Goal: Task Accomplishment & Management: Use online tool/utility

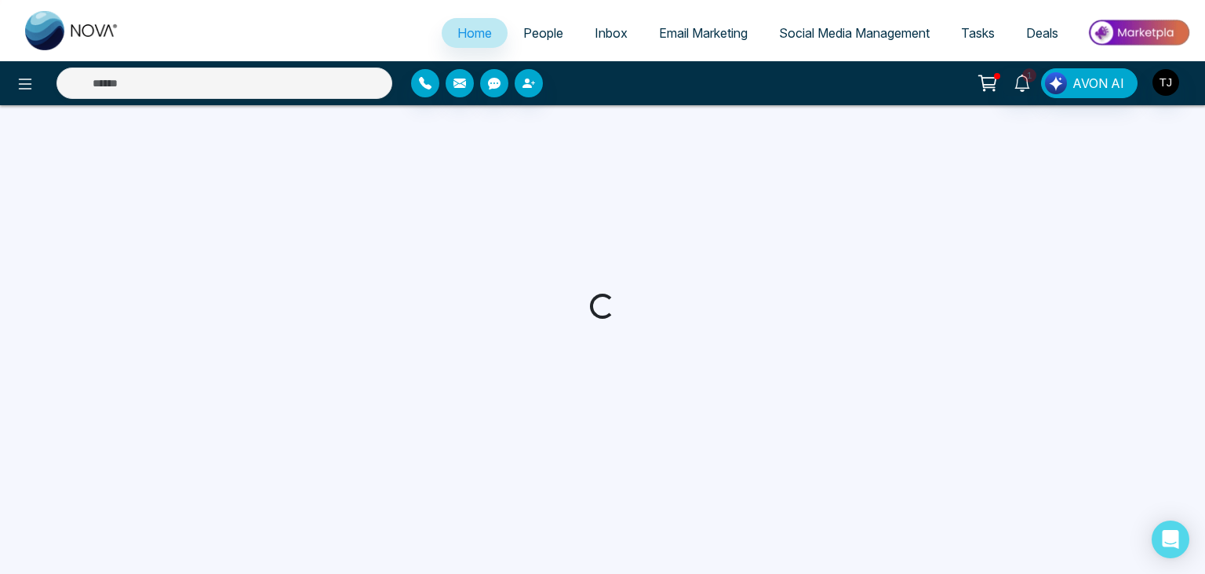
select select "*"
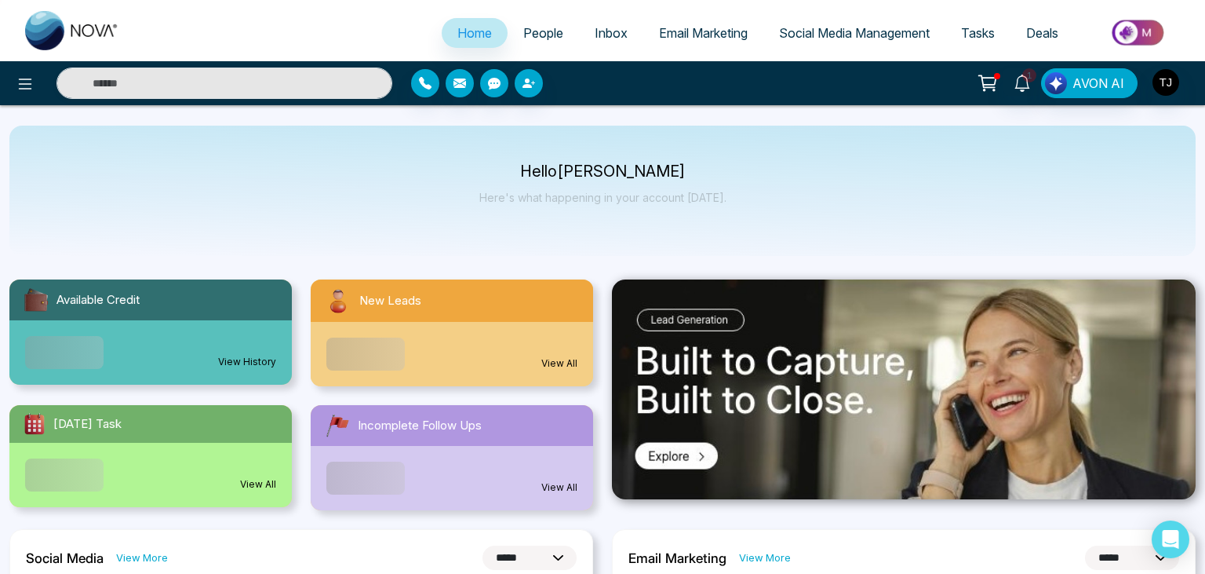
click at [697, 31] on span "Email Marketing" at bounding box center [703, 33] width 89 height 16
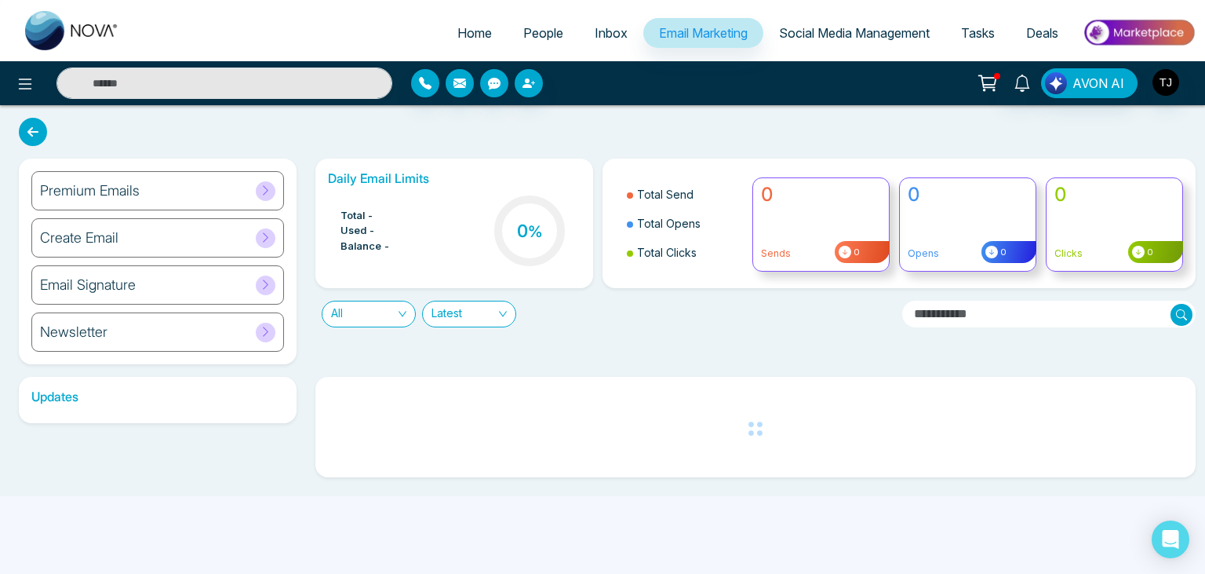
click at [962, 317] on input "text" at bounding box center [1048, 314] width 293 height 27
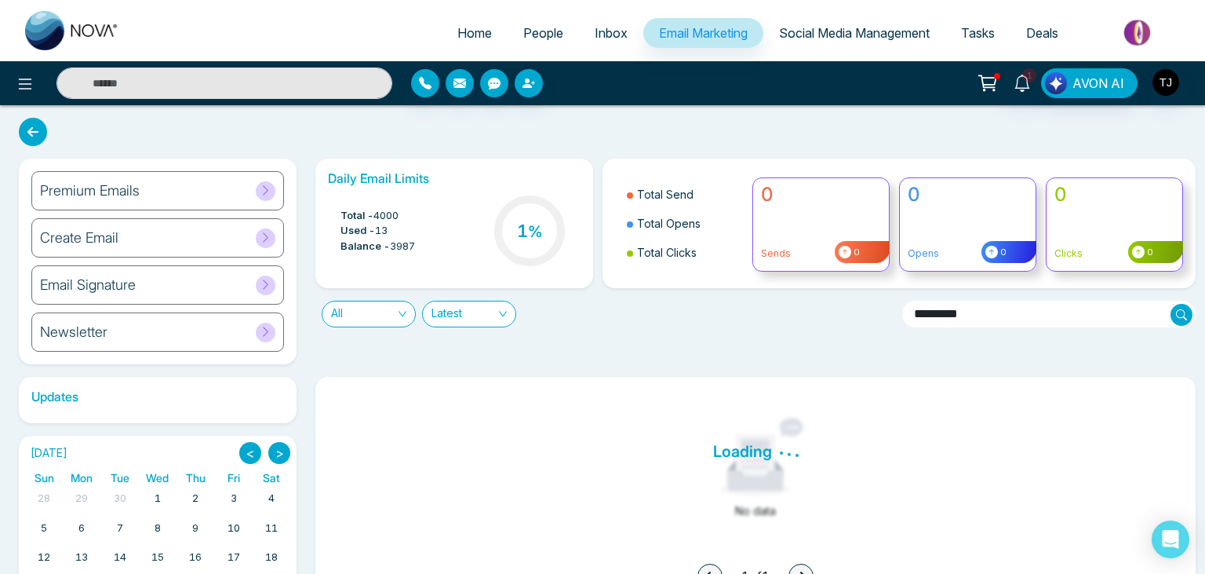
type input "*********"
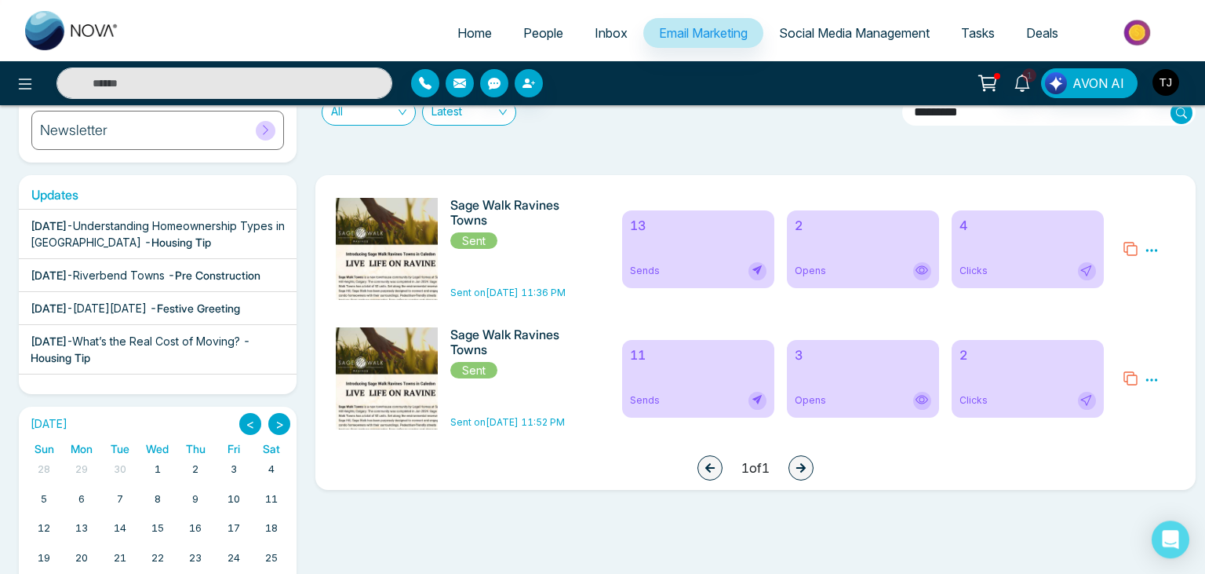
scroll to position [282, 0]
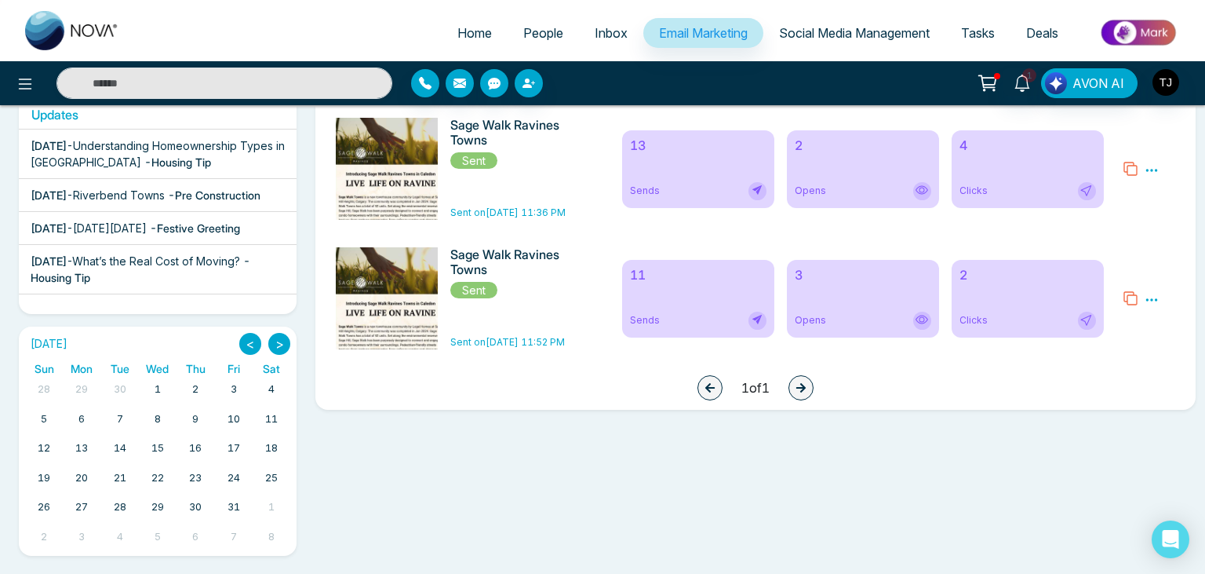
click at [1157, 171] on icon at bounding box center [1152, 170] width 12 height 2
click at [1122, 221] on link "Analytics" at bounding box center [1124, 215] width 46 height 13
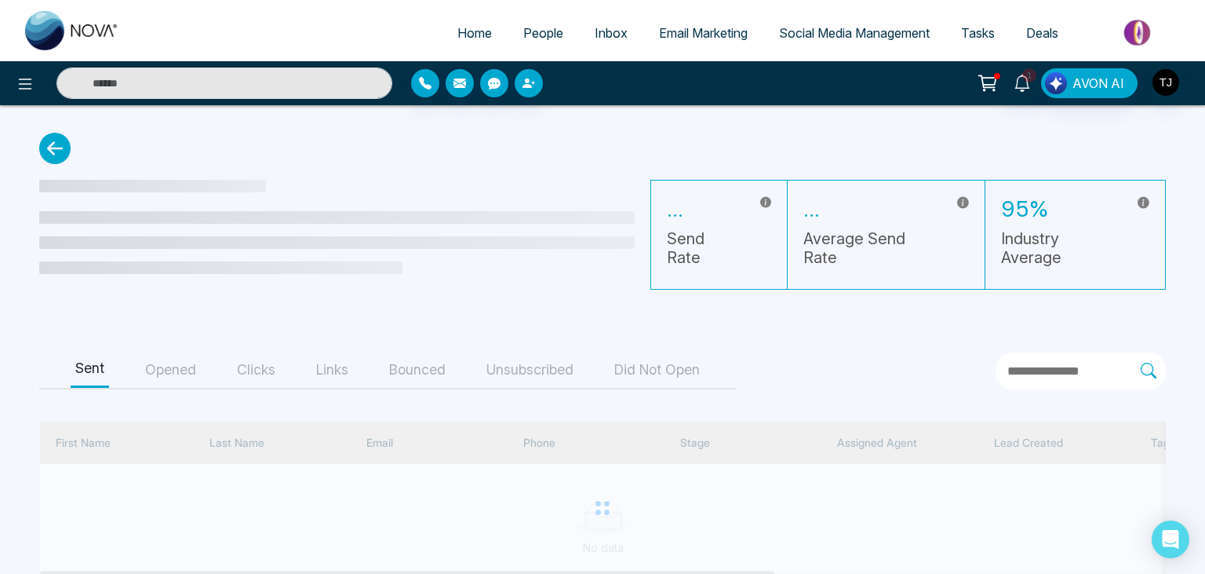
click at [314, 368] on button "Links" at bounding box center [333, 369] width 42 height 35
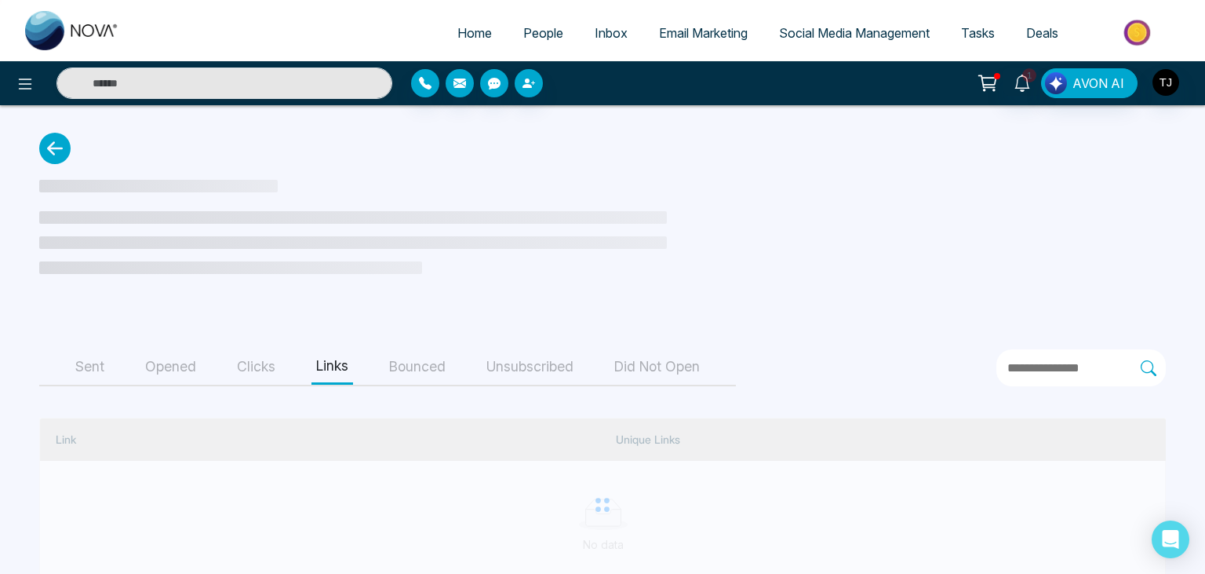
click at [246, 363] on button "Clicks" at bounding box center [256, 366] width 48 height 35
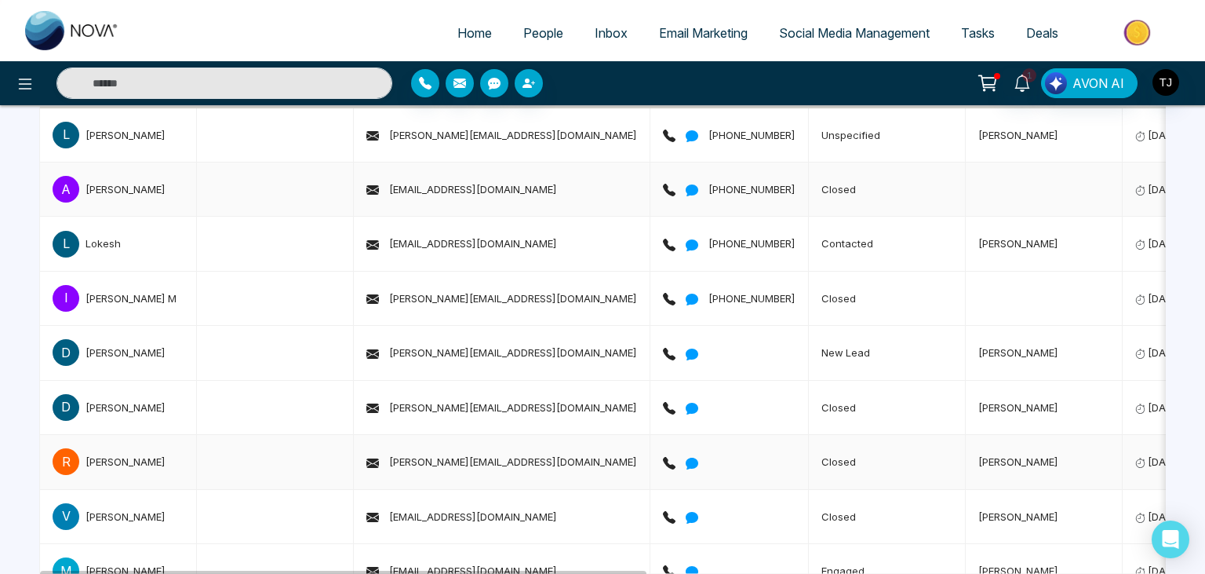
scroll to position [110, 0]
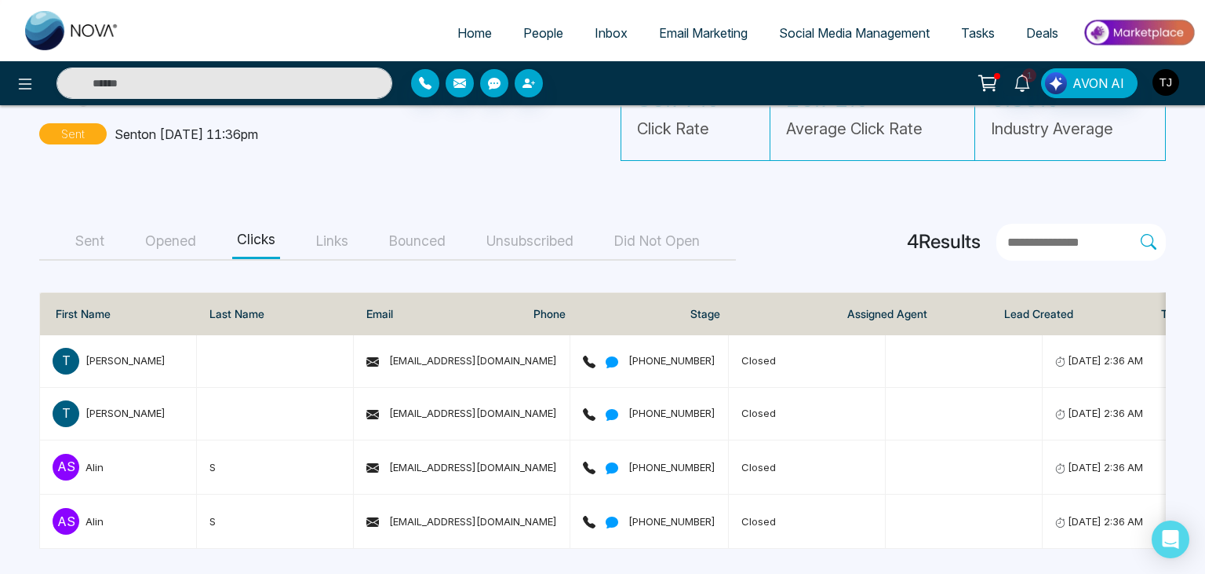
click at [1161, 82] on img "button" at bounding box center [1166, 82] width 27 height 27
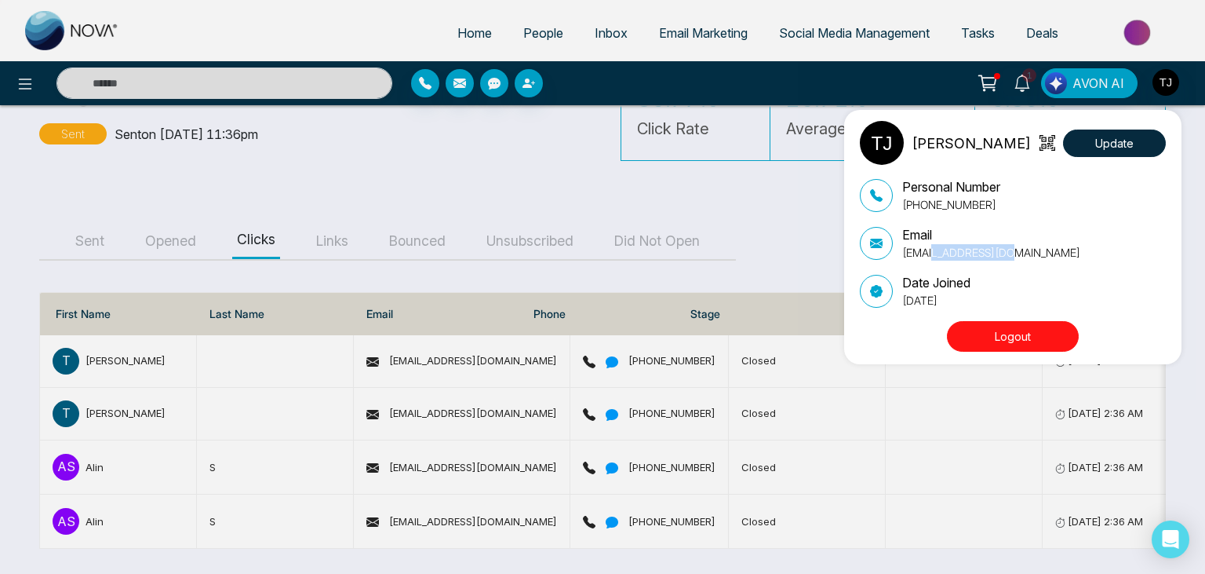
drag, startPoint x: 920, startPoint y: 252, endPoint x: 1002, endPoint y: 250, distance: 81.6
click at [1002, 250] on p "[EMAIL_ADDRESS][DOMAIN_NAME]" at bounding box center [991, 252] width 178 height 16
click at [432, 146] on div "[PERSON_NAME] Update Personal Number [PHONE_NUMBER] Email [EMAIL_ADDRESS][DOMAI…" at bounding box center [602, 287] width 1205 height 574
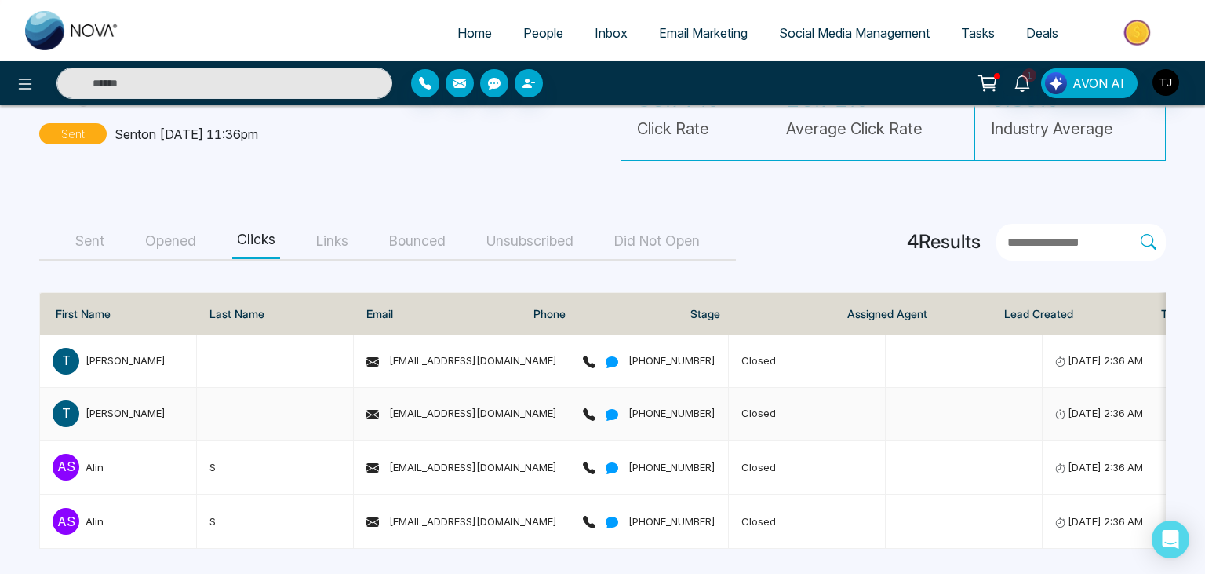
click at [432, 404] on td "[EMAIL_ADDRESS][DOMAIN_NAME]" at bounding box center [462, 414] width 217 height 53
click at [438, 410] on span "[EMAIL_ADDRESS][DOMAIN_NAME]" at bounding box center [461, 412] width 191 height 13
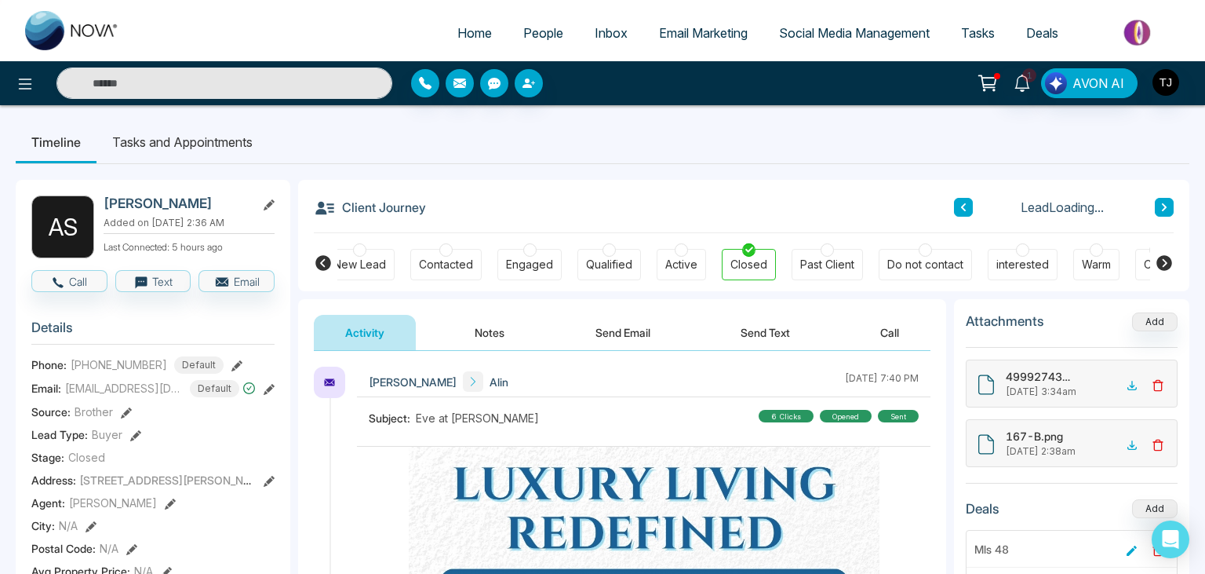
scroll to position [0, 13]
click at [272, 387] on icon at bounding box center [269, 389] width 11 height 11
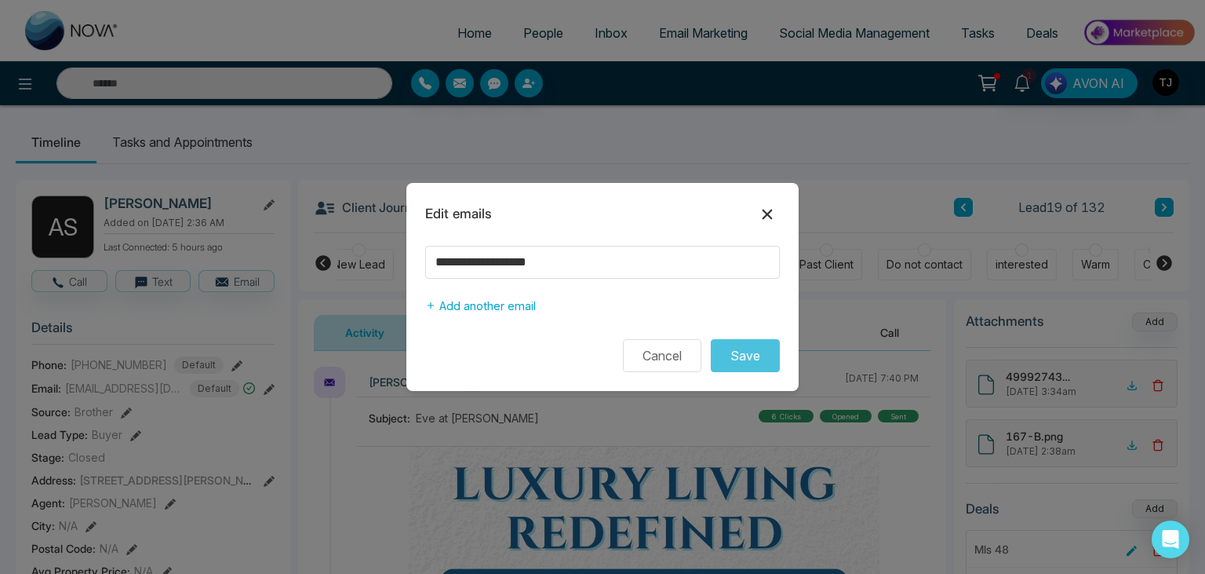
click at [772, 213] on icon at bounding box center [767, 214] width 19 height 19
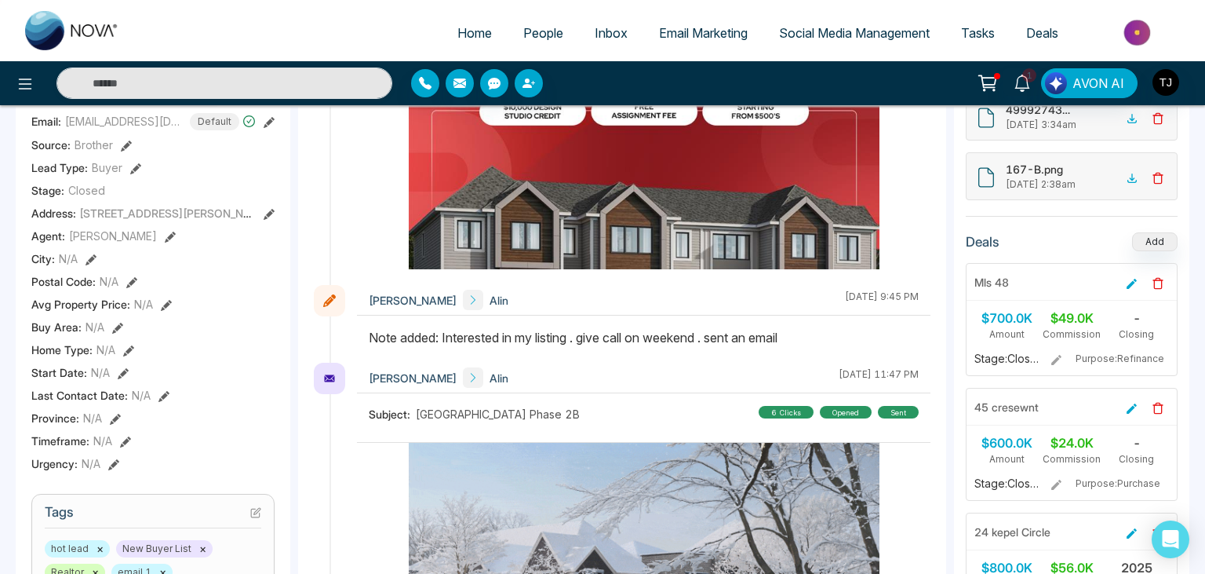
scroll to position [0, 0]
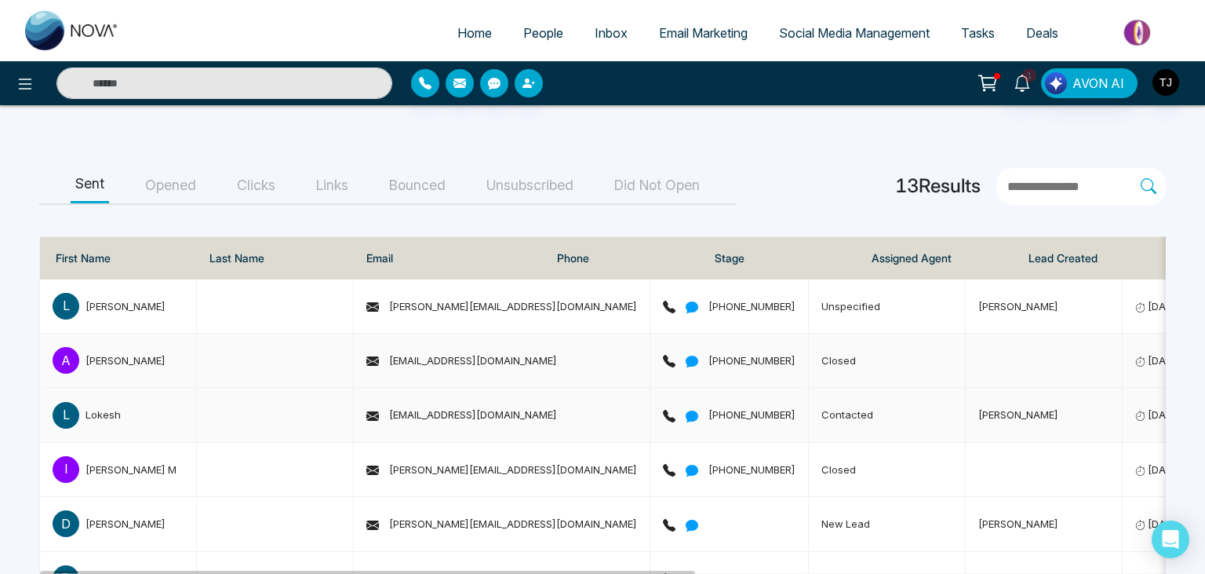
scroll to position [82, 0]
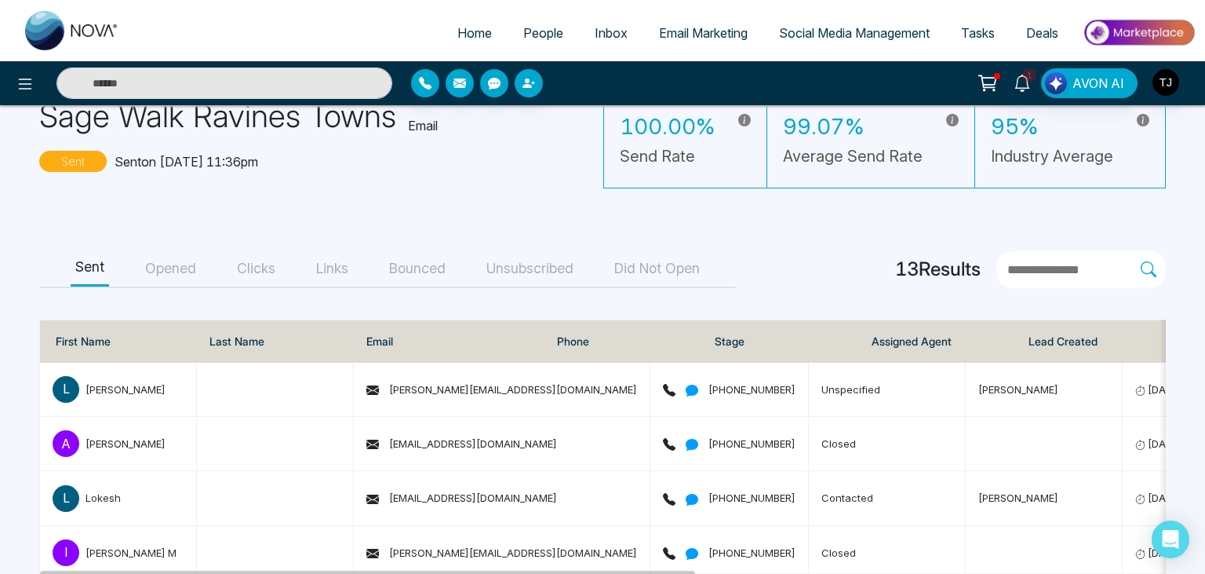
click at [252, 271] on button "Clicks" at bounding box center [256, 268] width 48 height 35
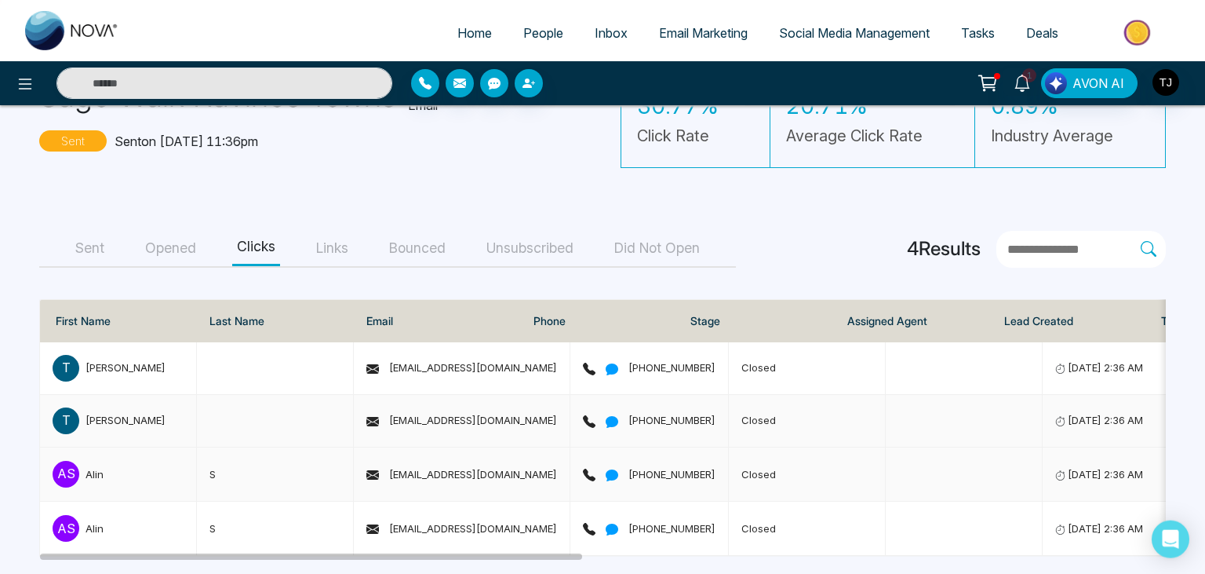
scroll to position [110, 0]
